Goal: Ask a question: Seek information or help from site administrators or community

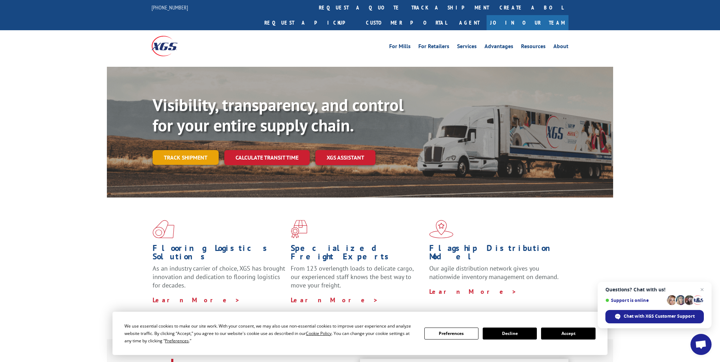
click at [203, 150] on link "Track shipment" at bounding box center [185, 157] width 66 height 15
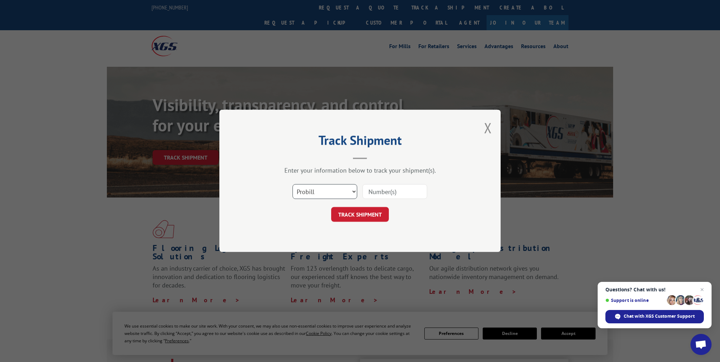
click at [327, 191] on select "Select category... Probill BOL PO" at bounding box center [324, 191] width 65 height 15
click at [292, 184] on select "Select category... Probill BOL PO" at bounding box center [324, 191] width 65 height 15
click at [401, 188] on input at bounding box center [394, 191] width 65 height 15
paste input "39476059"
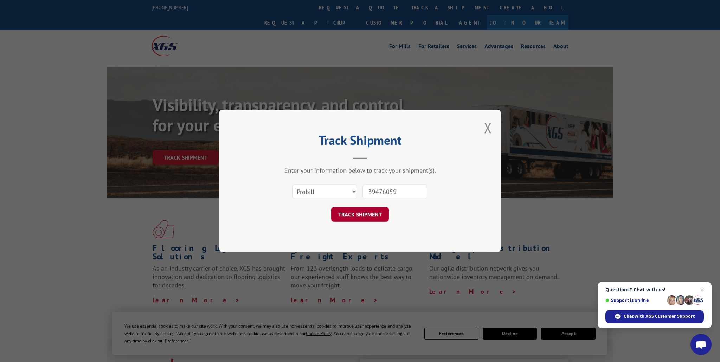
type input "39476059"
click at [353, 217] on button "TRACK SHIPMENT" at bounding box center [360, 214] width 58 height 15
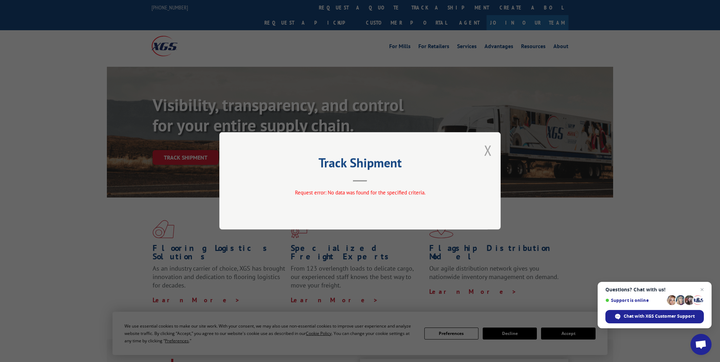
click at [491, 149] on button "Close modal" at bounding box center [488, 150] width 8 height 19
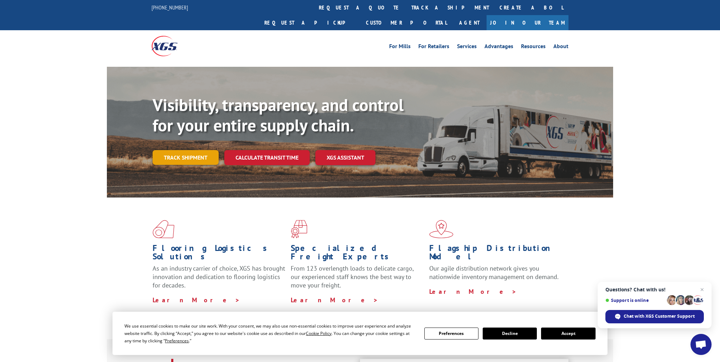
click at [205, 150] on link "Track shipment" at bounding box center [185, 157] width 66 height 15
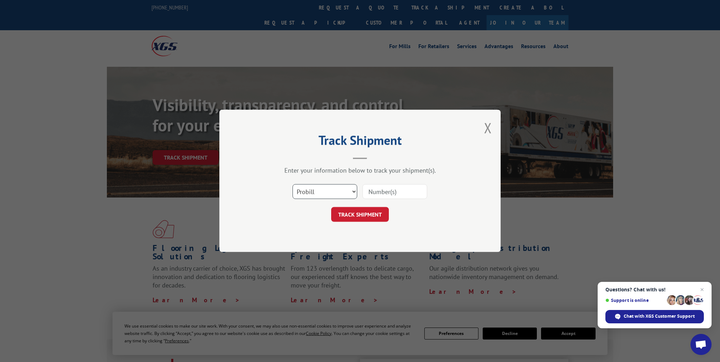
click at [302, 191] on select "Select category... Probill BOL PO" at bounding box center [324, 191] width 65 height 15
select select "bol"
click at [292, 184] on select "Select category... Probill BOL PO" at bounding box center [324, 191] width 65 height 15
click at [383, 195] on input at bounding box center [394, 191] width 65 height 15
paste input "39476059"
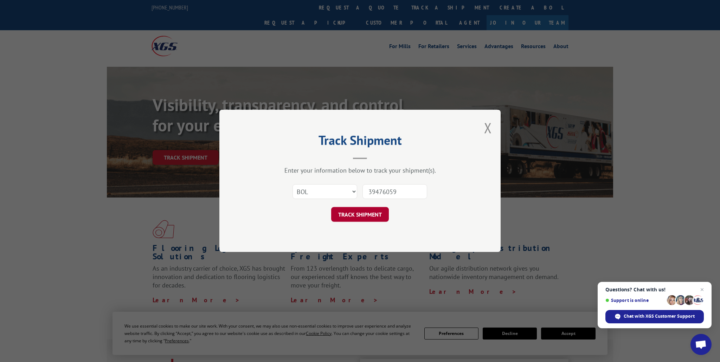
type input "39476059"
click at [354, 218] on button "TRACK SHIPMENT" at bounding box center [360, 214] width 58 height 15
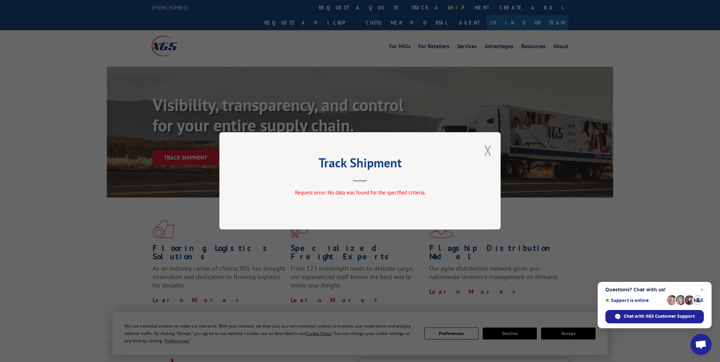
click at [488, 152] on button "Close modal" at bounding box center [488, 150] width 8 height 19
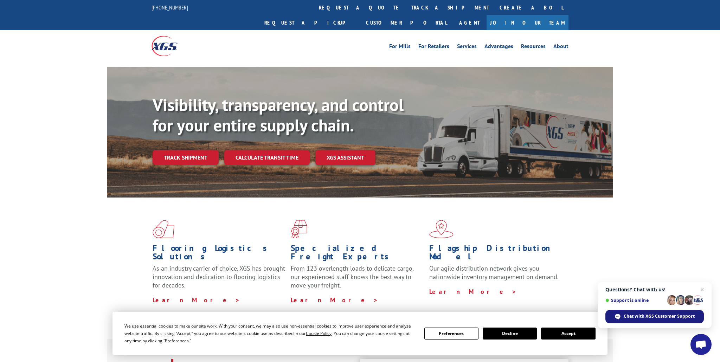
click at [662, 317] on span "Chat with XGS Customer Support" at bounding box center [658, 316] width 71 height 6
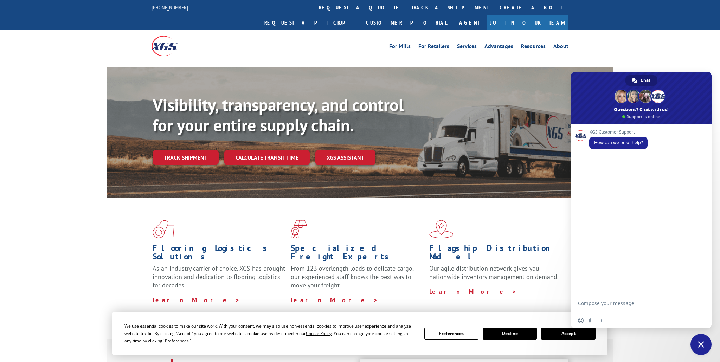
click at [609, 303] on textarea "Compose your message..." at bounding box center [633, 306] width 111 height 13
type textarea "39476059 tracking"
click at [671, 62] on div at bounding box center [360, 64] width 720 height 5
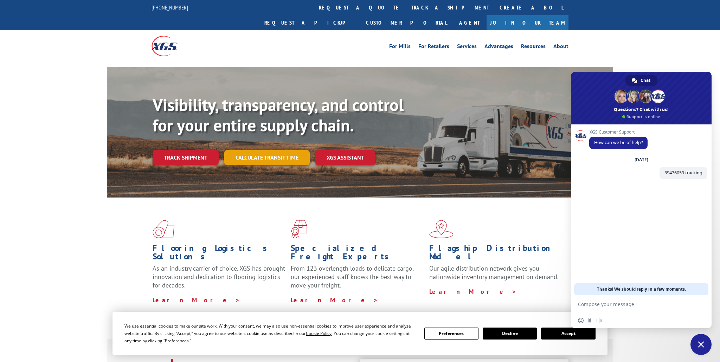
click at [275, 150] on link "Calculate transit time" at bounding box center [266, 157] width 85 height 15
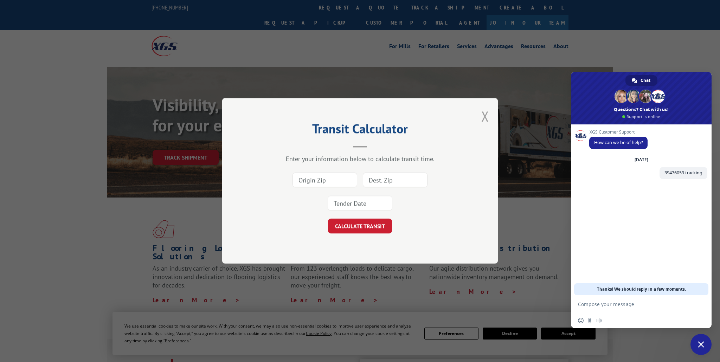
click at [485, 121] on button "Close modal" at bounding box center [485, 116] width 8 height 19
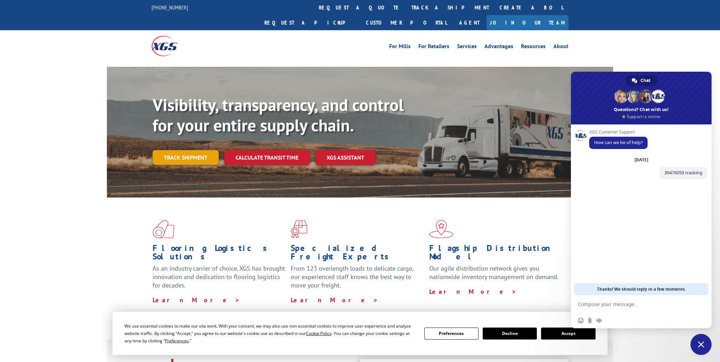
click at [186, 150] on link "Track shipment" at bounding box center [185, 157] width 66 height 15
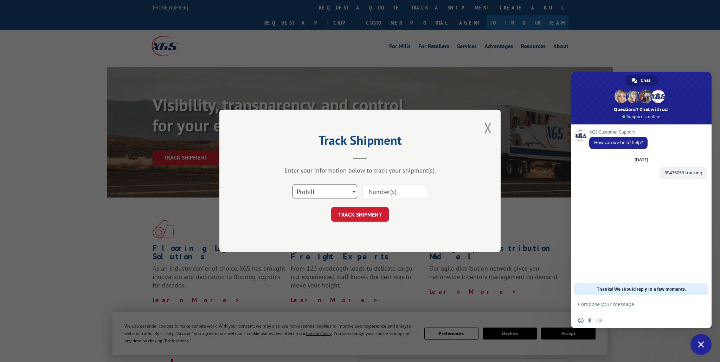
click at [305, 192] on select "Select category... Probill BOL PO" at bounding box center [324, 191] width 65 height 15
select select "po"
click at [292, 184] on select "Select category... Probill BOL PO" at bounding box center [324, 191] width 65 height 15
click at [388, 194] on input at bounding box center [394, 191] width 65 height 15
paste input "39476059"
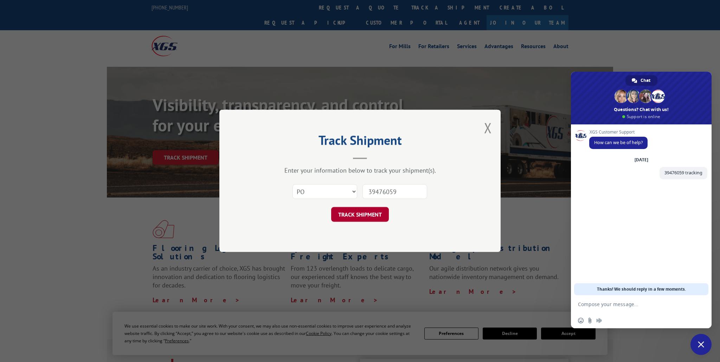
type input "39476059"
click at [362, 220] on button "TRACK SHIPMENT" at bounding box center [360, 214] width 58 height 15
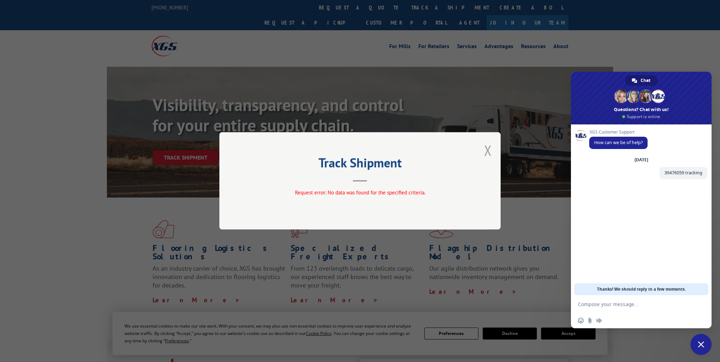
click at [490, 149] on button "Close modal" at bounding box center [488, 150] width 8 height 19
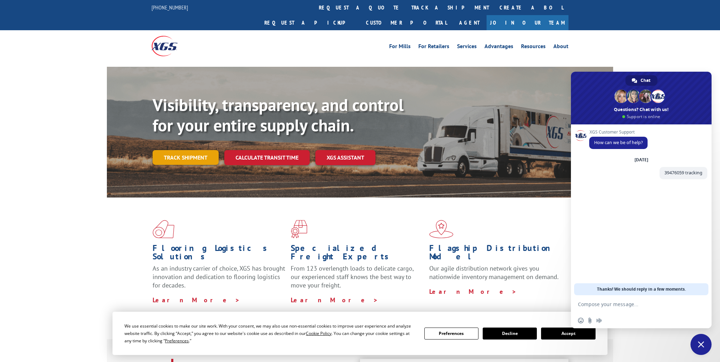
click at [211, 150] on link "Track shipment" at bounding box center [185, 157] width 66 height 15
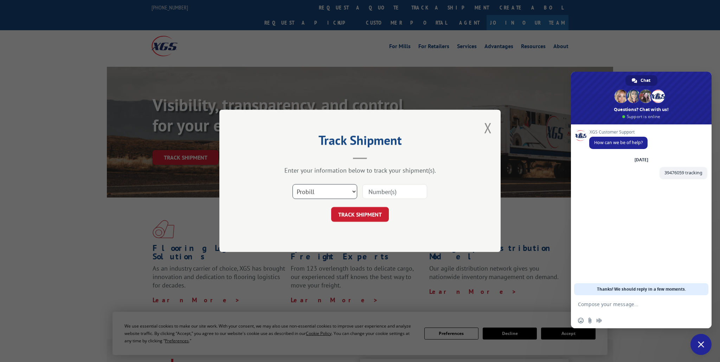
click at [306, 193] on select "Select category... Probill BOL PO" at bounding box center [324, 191] width 65 height 15
select select "bol"
click at [292, 184] on select "Select category... Probill BOL PO" at bounding box center [324, 191] width 65 height 15
paste input "39476059"
type input "39476059"
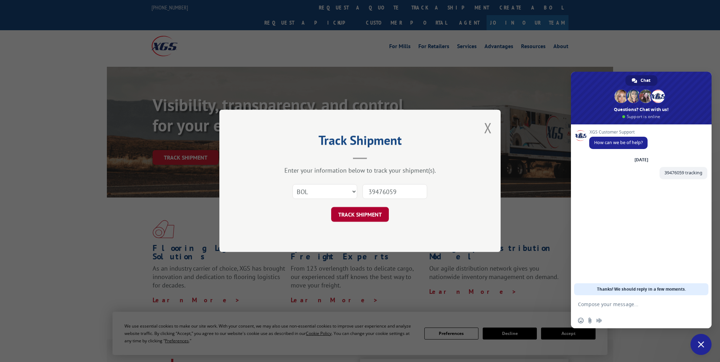
click at [345, 215] on button "TRACK SHIPMENT" at bounding box center [360, 214] width 58 height 15
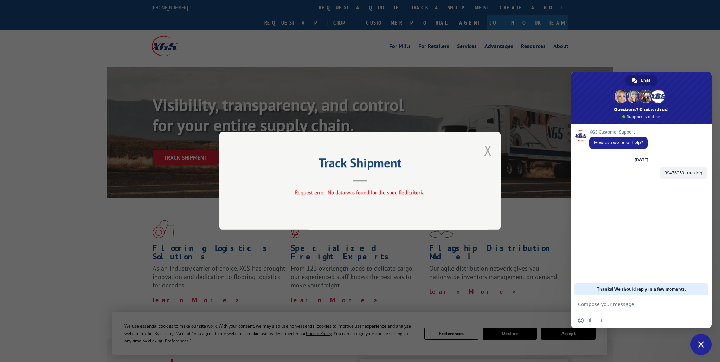
click at [487, 153] on button "Close modal" at bounding box center [488, 150] width 8 height 19
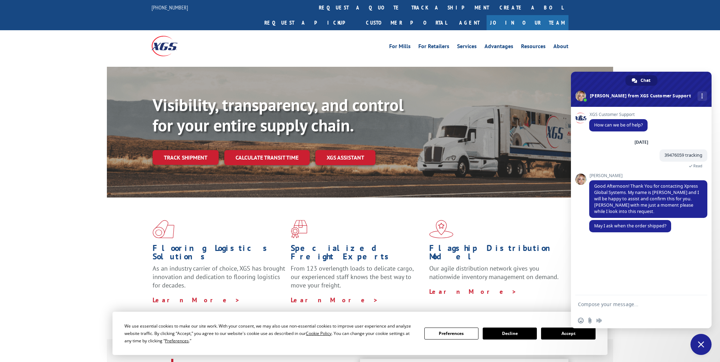
click at [606, 306] on textarea "Compose your message..." at bounding box center [633, 304] width 111 height 6
paste textarea "39476059"
type textarea "i do not know. It is a home depot order and all i see is it is delayed and this…"
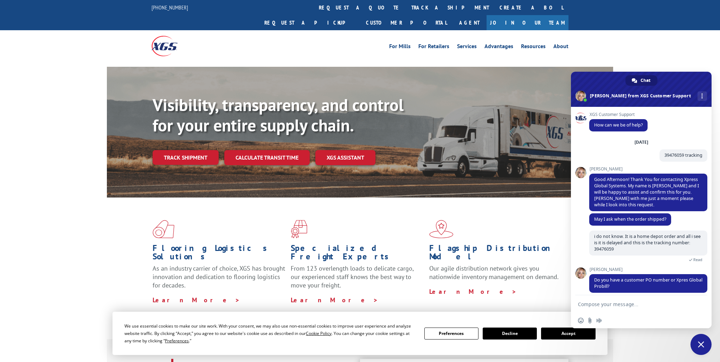
scroll to position [6, 0]
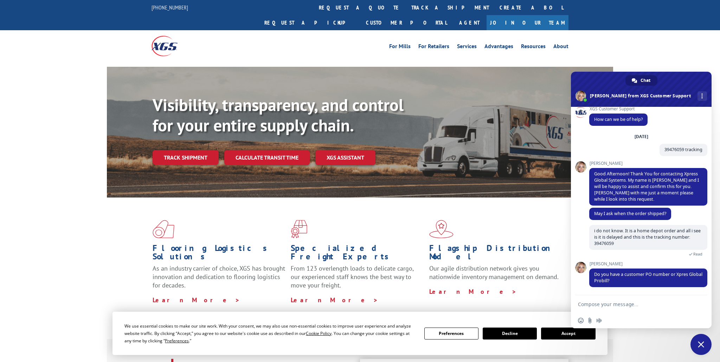
click at [605, 305] on textarea "Compose your message..." at bounding box center [633, 304] width 111 height 6
type textarea "How do I look it up?"
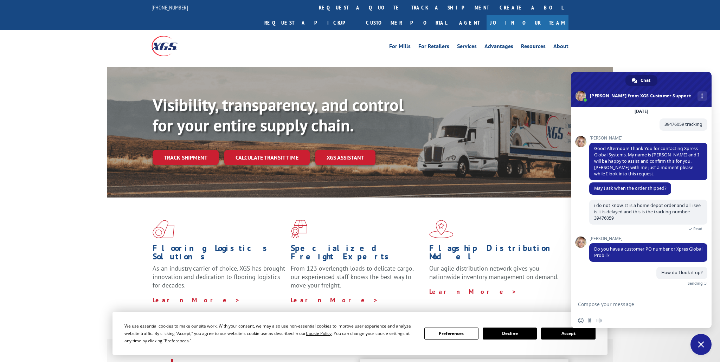
scroll to position [23, 0]
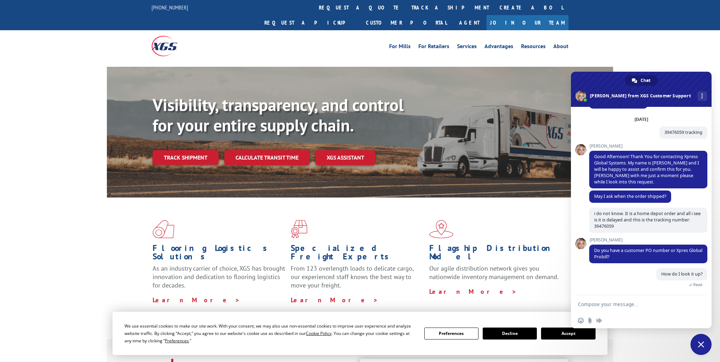
click at [632, 306] on textarea "Compose your message..." at bounding box center [633, 304] width 111 height 6
type textarea "this is my home depot order number"
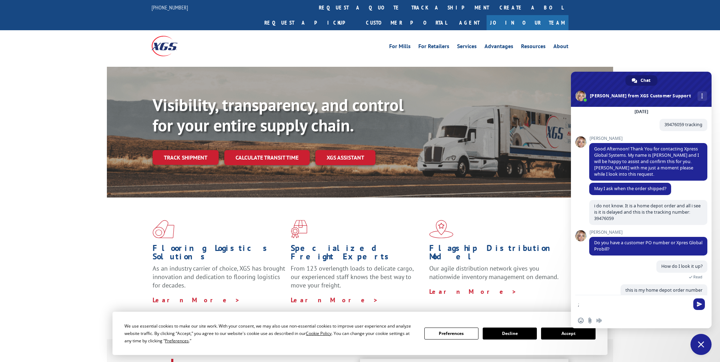
type textarea ";"
paste textarea "ORDER # WN30734969"
type textarea "ORDER # WN30734969"
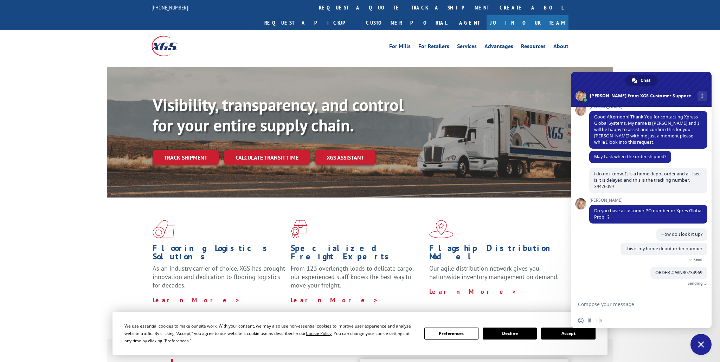
scroll to position [52, 0]
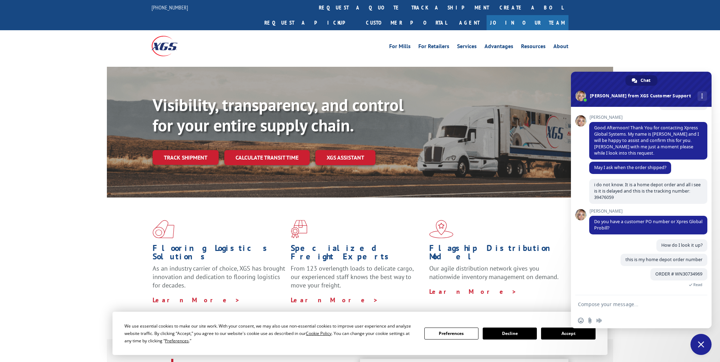
click at [88, 248] on div "Flooring Logistics Solutions As an industry carrier of choice, XGS has brought …" at bounding box center [360, 267] width 720 height 141
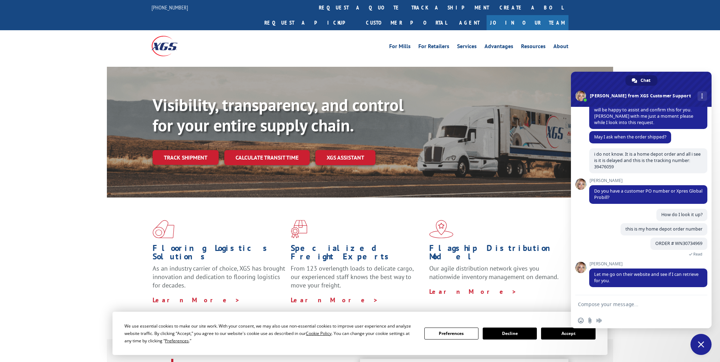
click at [624, 306] on textarea "Compose your message..." at bounding box center [633, 304] width 111 height 6
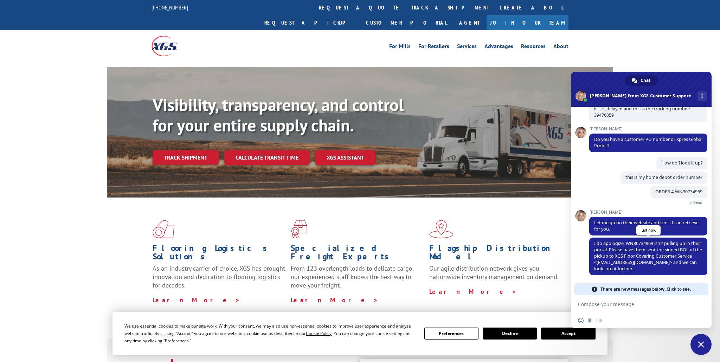
scroll to position [122, 0]
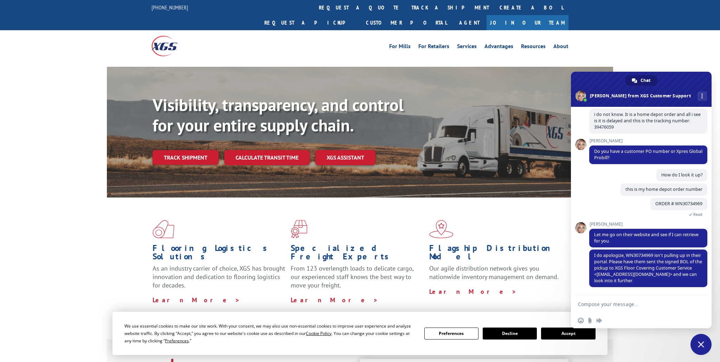
click at [621, 305] on textarea "Compose your message..." at bounding box center [633, 304] width 111 height 6
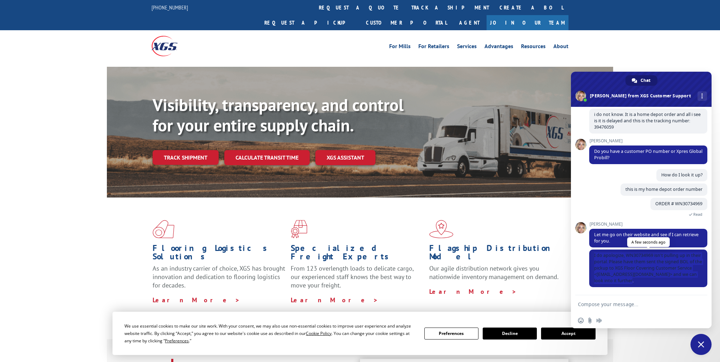
drag, startPoint x: 627, startPoint y: 281, endPoint x: 592, endPoint y: 256, distance: 42.5
click at [592, 256] on span "I do apologize, WN30734969 isn't pulling up in their portal. Please have them s…" at bounding box center [648, 268] width 118 height 38
copy span "I do apologize, WN30734969 isn't pulling up in their portal. Please have them s…"
click at [654, 273] on span "I do apologize, WN30734969 isn't pulling up in their portal. Please have them s…" at bounding box center [648, 267] width 108 height 31
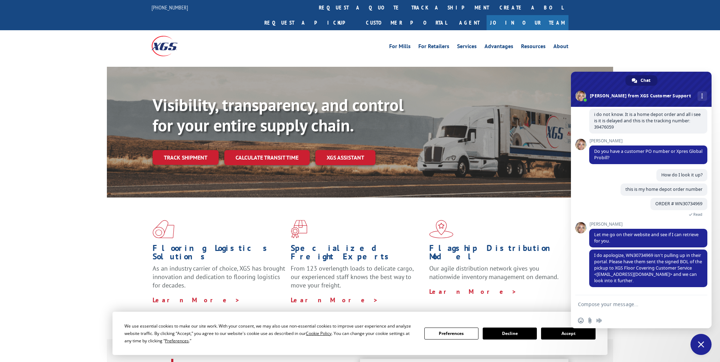
click at [591, 304] on textarea "Compose your message..." at bounding box center [633, 304] width 111 height 6
type textarea "What is the format of the BOL number?"
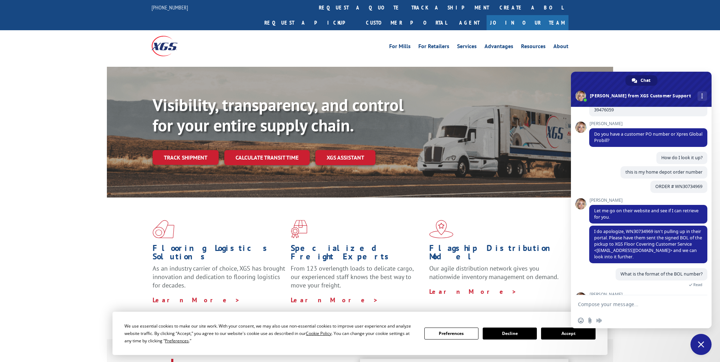
scroll to position [176, 0]
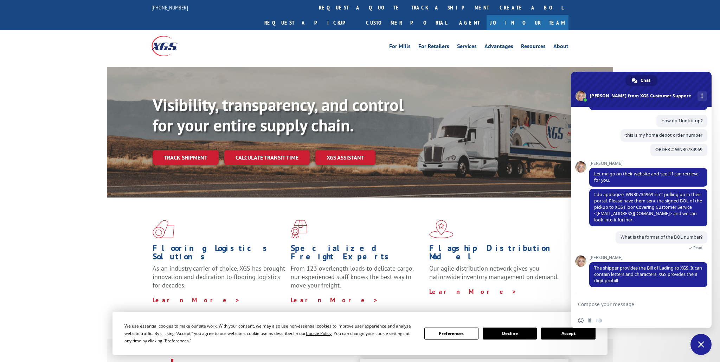
click at [634, 306] on textarea "Compose your message..." at bounding box center [633, 304] width 111 height 6
type textarea "okay i reachedf out to home depot customer care about it"
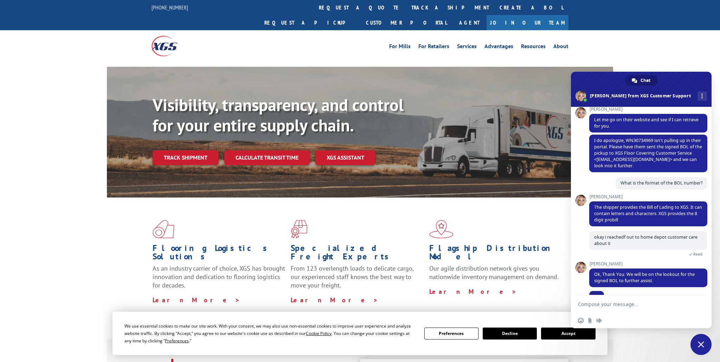
scroll to position [244, 0]
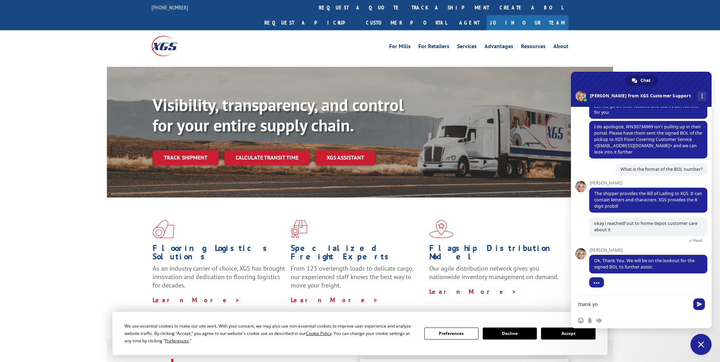
type textarea "thank you"
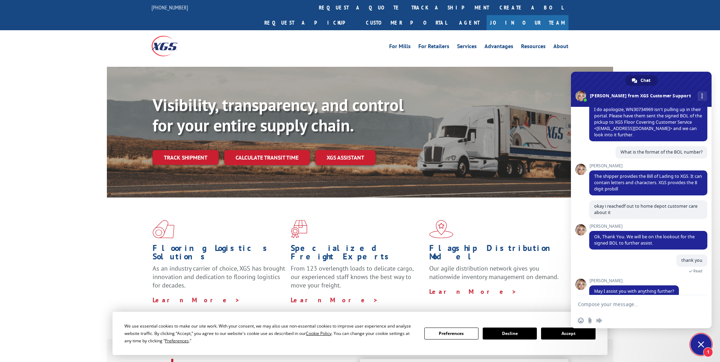
scroll to position [272, 0]
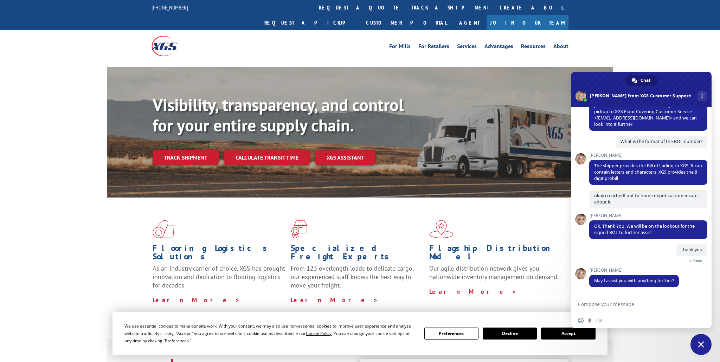
click at [603, 306] on textarea "Compose your message..." at bounding box center [633, 304] width 111 height 6
click at [564, 337] on button "Accept" at bounding box center [568, 333] width 54 height 12
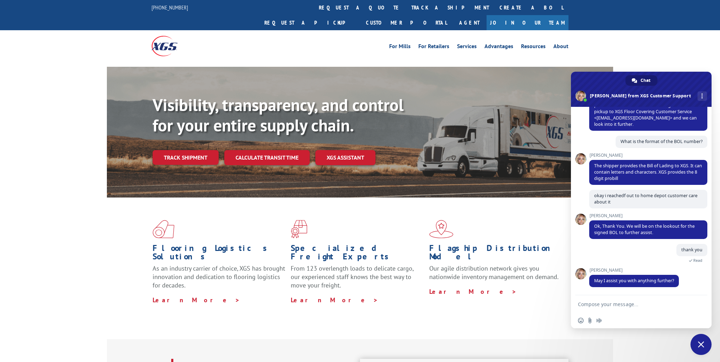
click at [607, 304] on textarea "Compose your message..." at bounding box center [633, 304] width 111 height 6
click at [626, 304] on textarea "Compose your message..." at bounding box center [633, 304] width 111 height 6
